Goal: Task Accomplishment & Management: Use online tool/utility

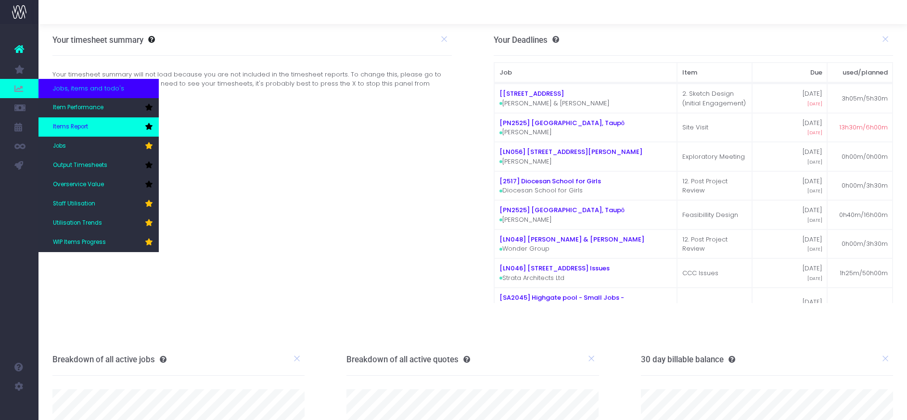
click at [71, 125] on span "Items Report" at bounding box center [70, 127] width 35 height 9
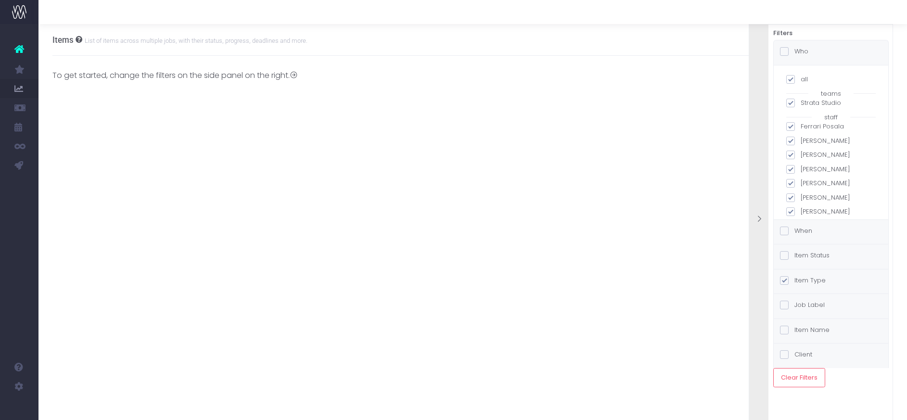
click at [789, 77] on span at bounding box center [790, 79] width 9 height 9
click at [800, 77] on input "all" at bounding box center [803, 78] width 6 height 6
checkbox input "false"
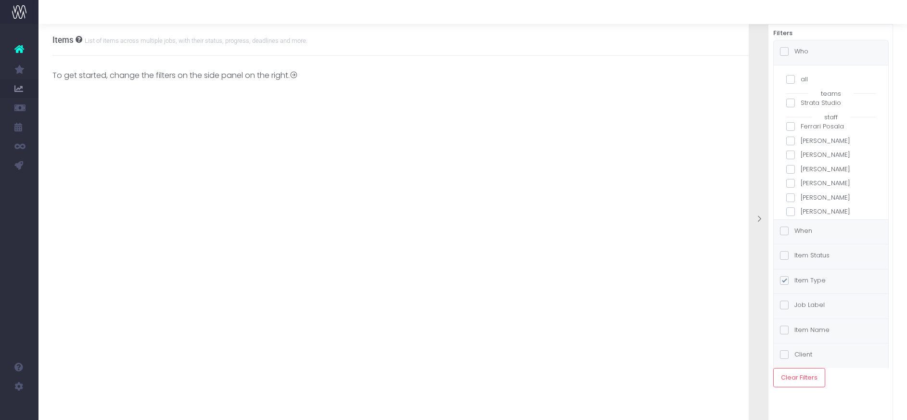
checkbox input "false"
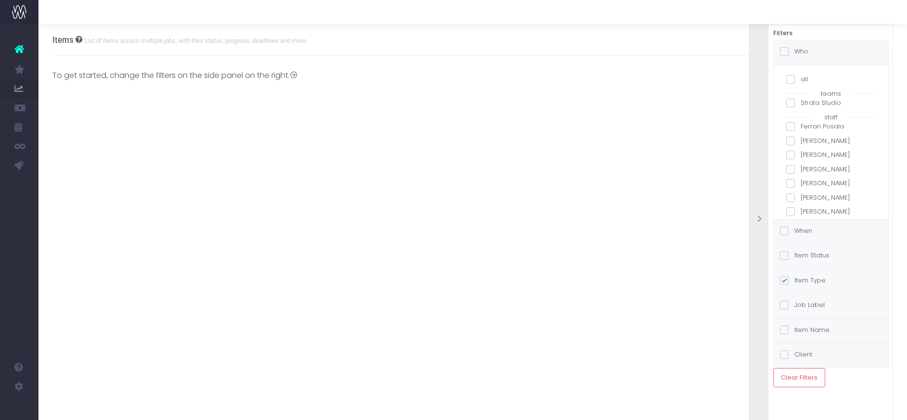
checkbox input "false"
click at [789, 77] on span at bounding box center [790, 79] width 9 height 9
click at [800, 77] on input "all" at bounding box center [803, 78] width 6 height 6
checkbox input "true"
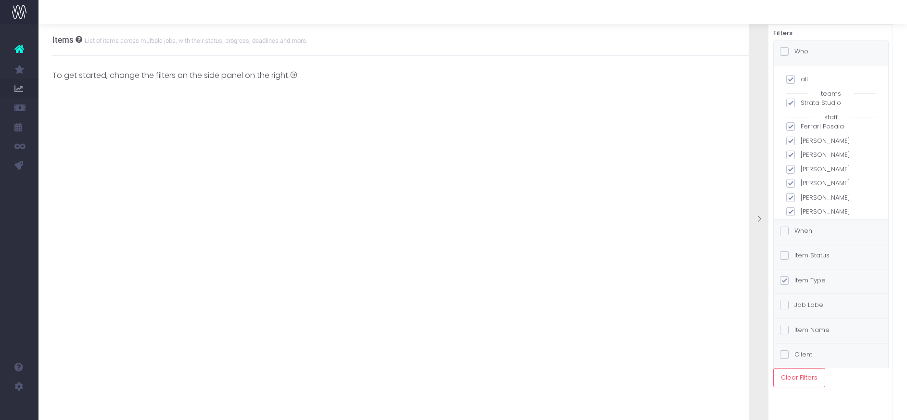
checkbox input "true"
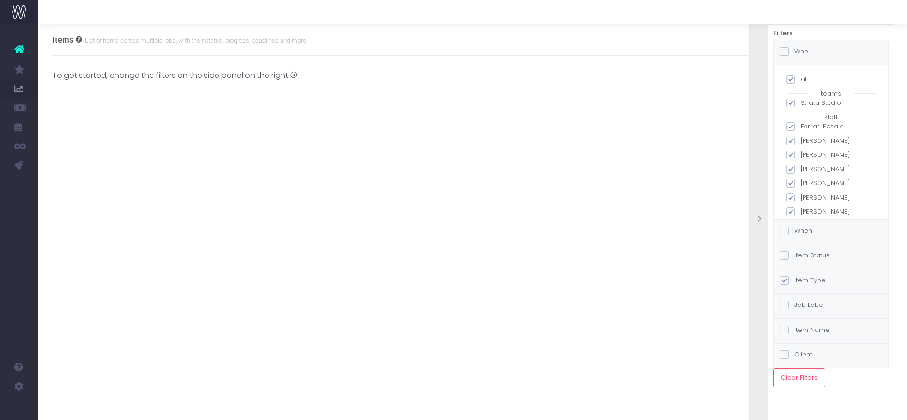
checkbox input "true"
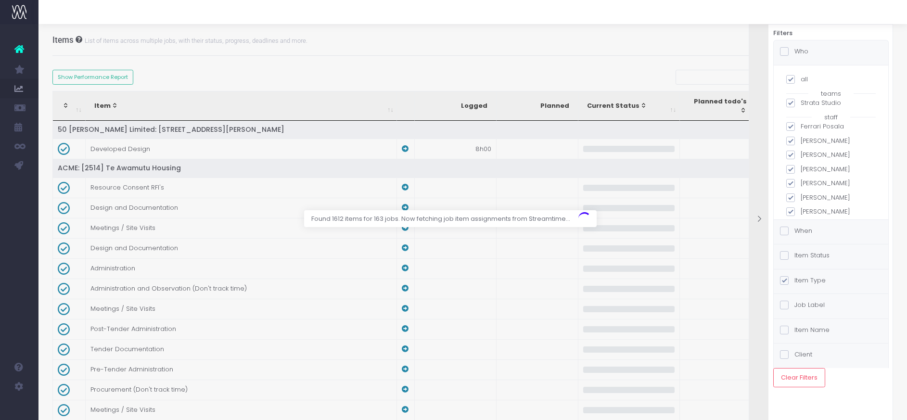
click at [870, 254] on div "Item Status" at bounding box center [830, 256] width 114 height 25
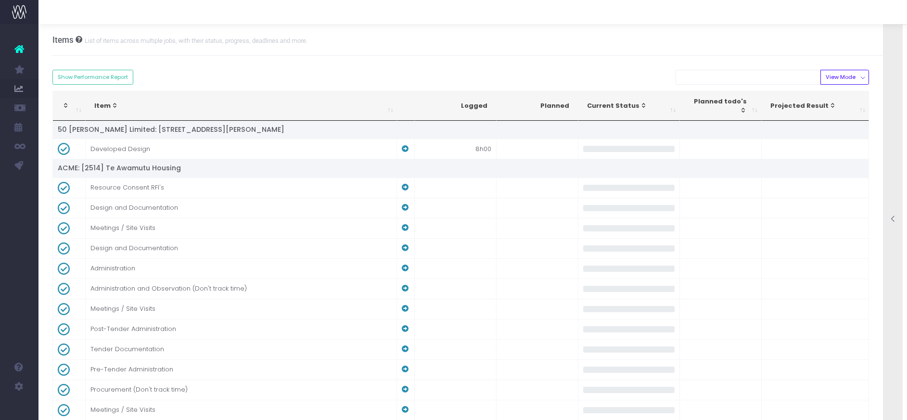
click at [894, 218] on icon at bounding box center [893, 219] width 8 height 8
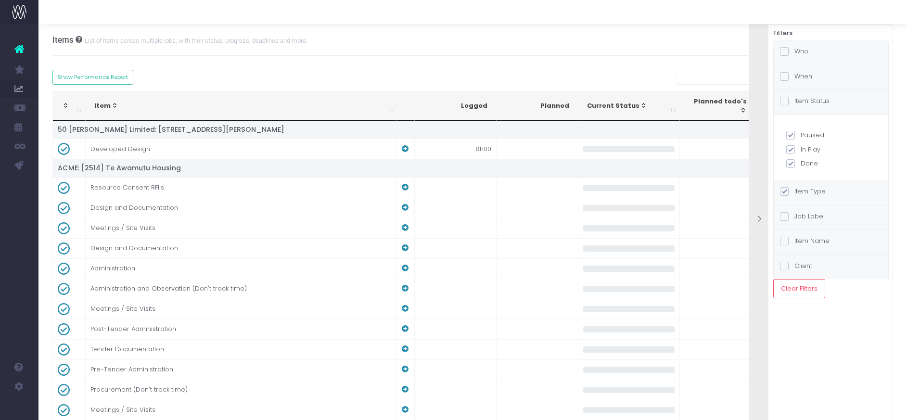
click at [787, 136] on span at bounding box center [790, 135] width 9 height 9
click at [800, 136] on input "Paused" at bounding box center [803, 133] width 6 height 6
checkbox input "false"
checkbox input "true"
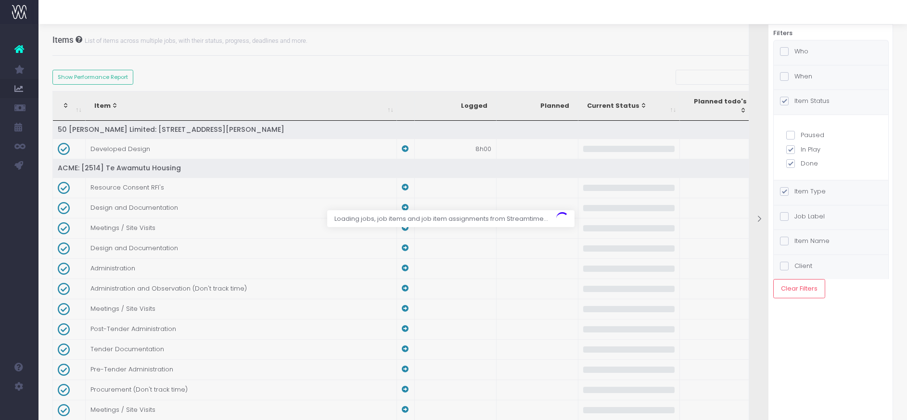
click at [790, 163] on span at bounding box center [790, 163] width 9 height 9
click at [800, 163] on input "Done" at bounding box center [803, 162] width 6 height 6
checkbox input "false"
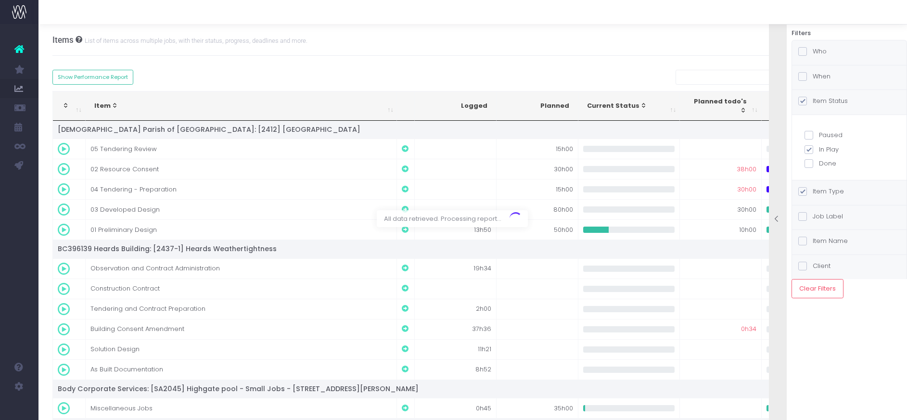
click at [786, 51] on div at bounding box center [453, 210] width 907 height 420
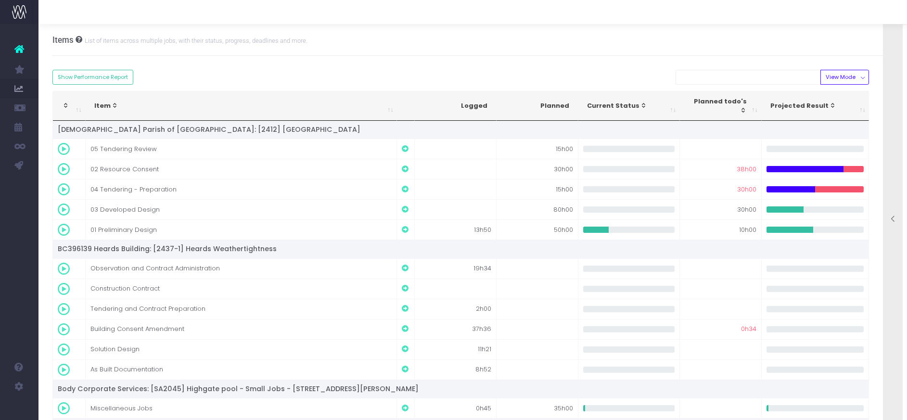
click at [891, 223] on div at bounding box center [892, 220] width 19 height 10
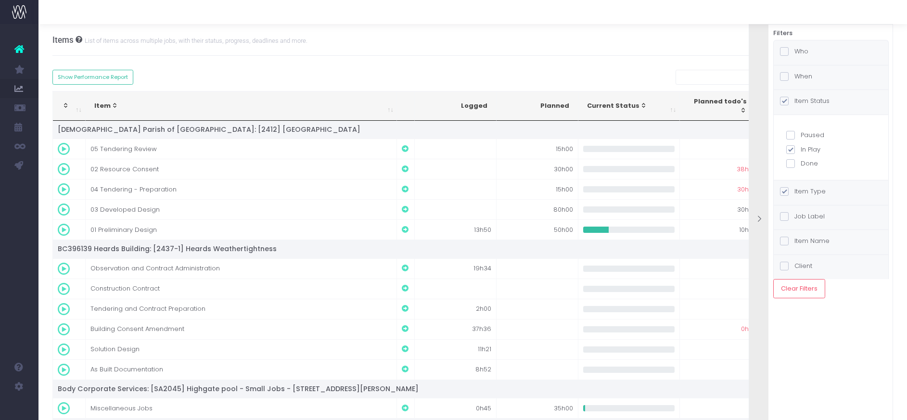
click at [786, 51] on span at bounding box center [784, 51] width 9 height 9
click at [794, 51] on input "Who" at bounding box center [797, 50] width 6 height 6
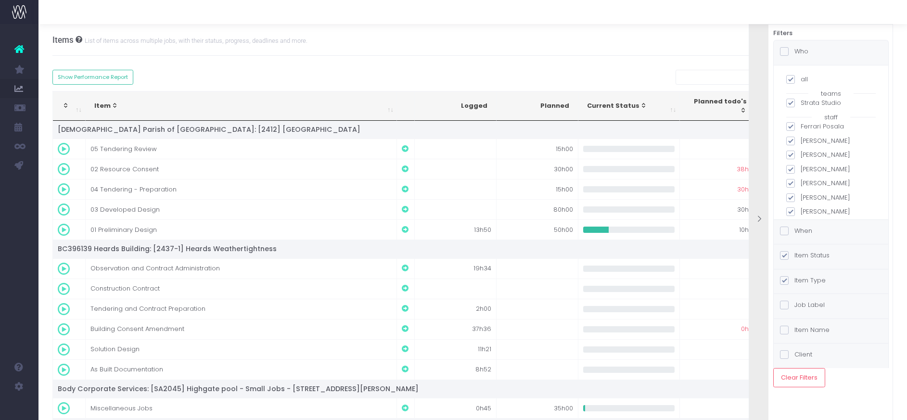
click at [869, 277] on div "Item Type" at bounding box center [830, 281] width 114 height 25
drag, startPoint x: 756, startPoint y: 220, endPoint x: 745, endPoint y: 218, distance: 11.6
click at [757, 220] on icon at bounding box center [759, 219] width 8 height 8
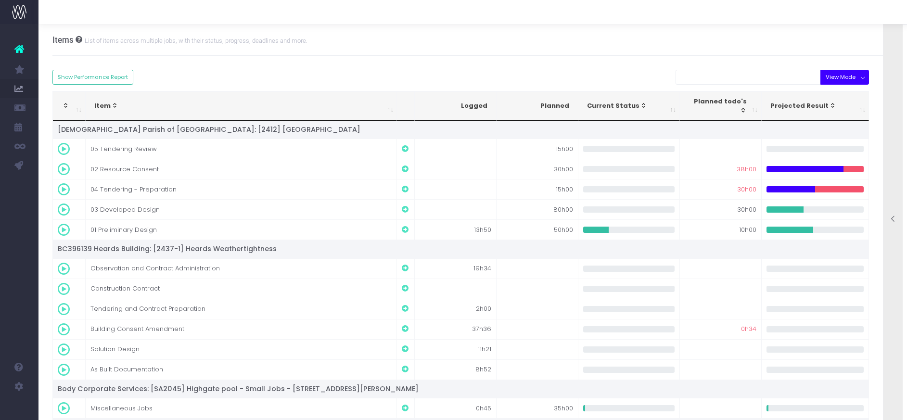
click at [862, 77] on button "View Mode" at bounding box center [844, 77] width 49 height 15
click at [848, 133] on link "Risk of Overrun" at bounding box center [850, 133] width 63 height 18
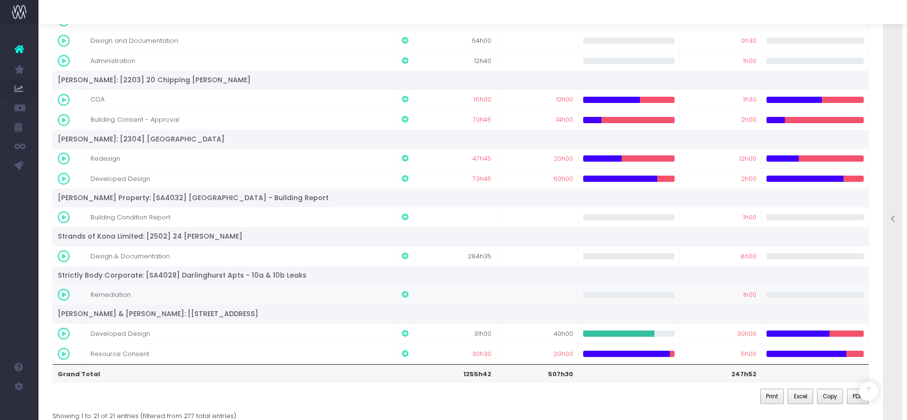
scroll to position [444, 0]
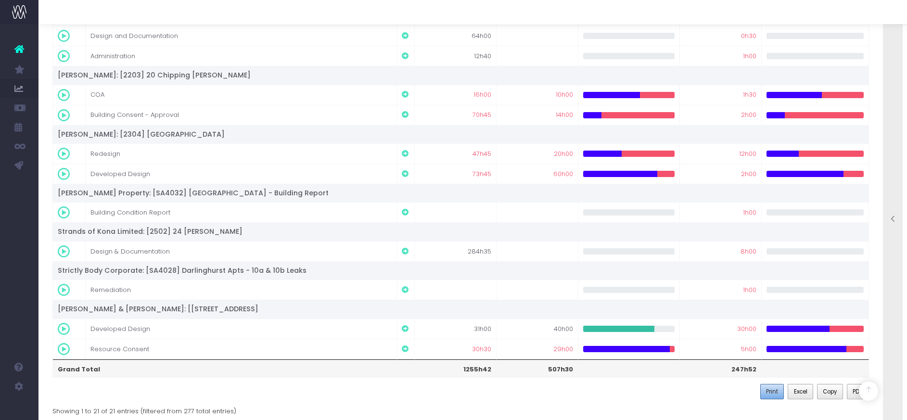
click at [772, 387] on span "Print" at bounding box center [772, 391] width 12 height 9
click at [855, 387] on span "PDF" at bounding box center [857, 391] width 10 height 9
